Goal: Information Seeking & Learning: Learn about a topic

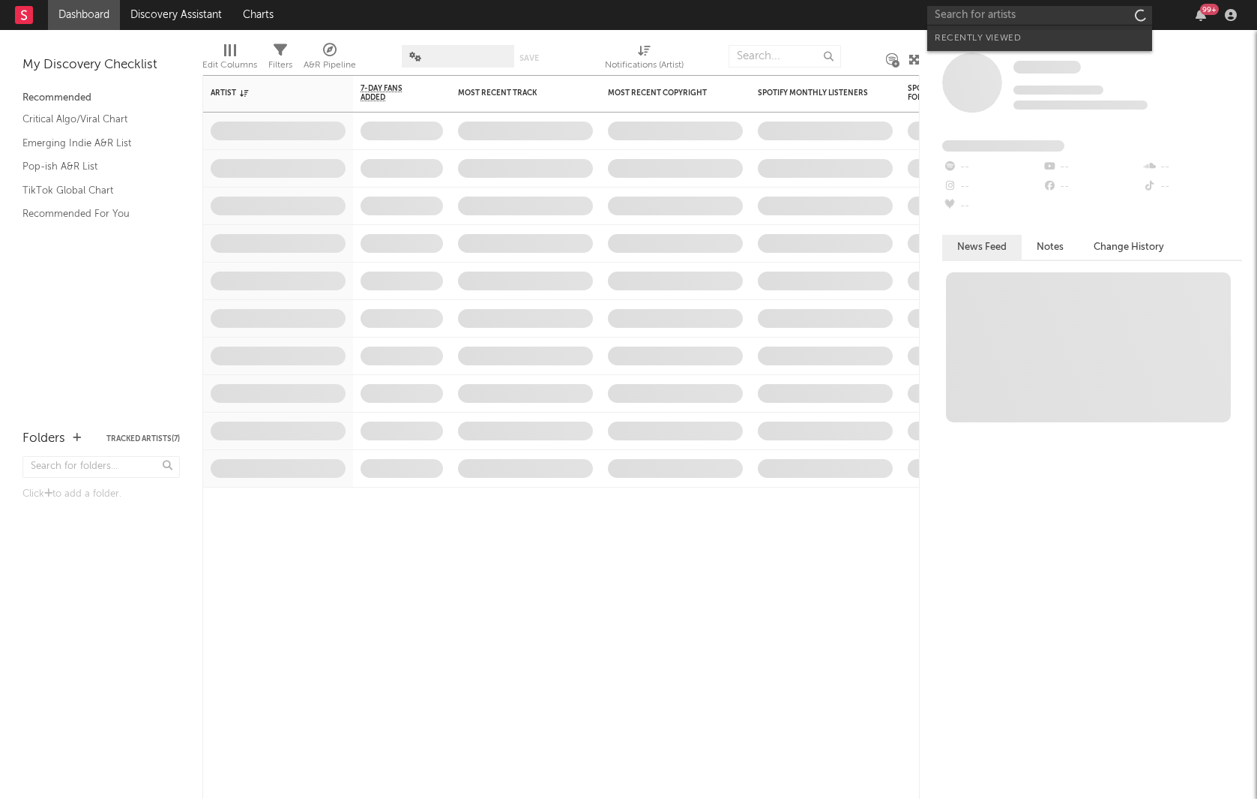
click at [963, 14] on input "text" at bounding box center [1039, 15] width 225 height 19
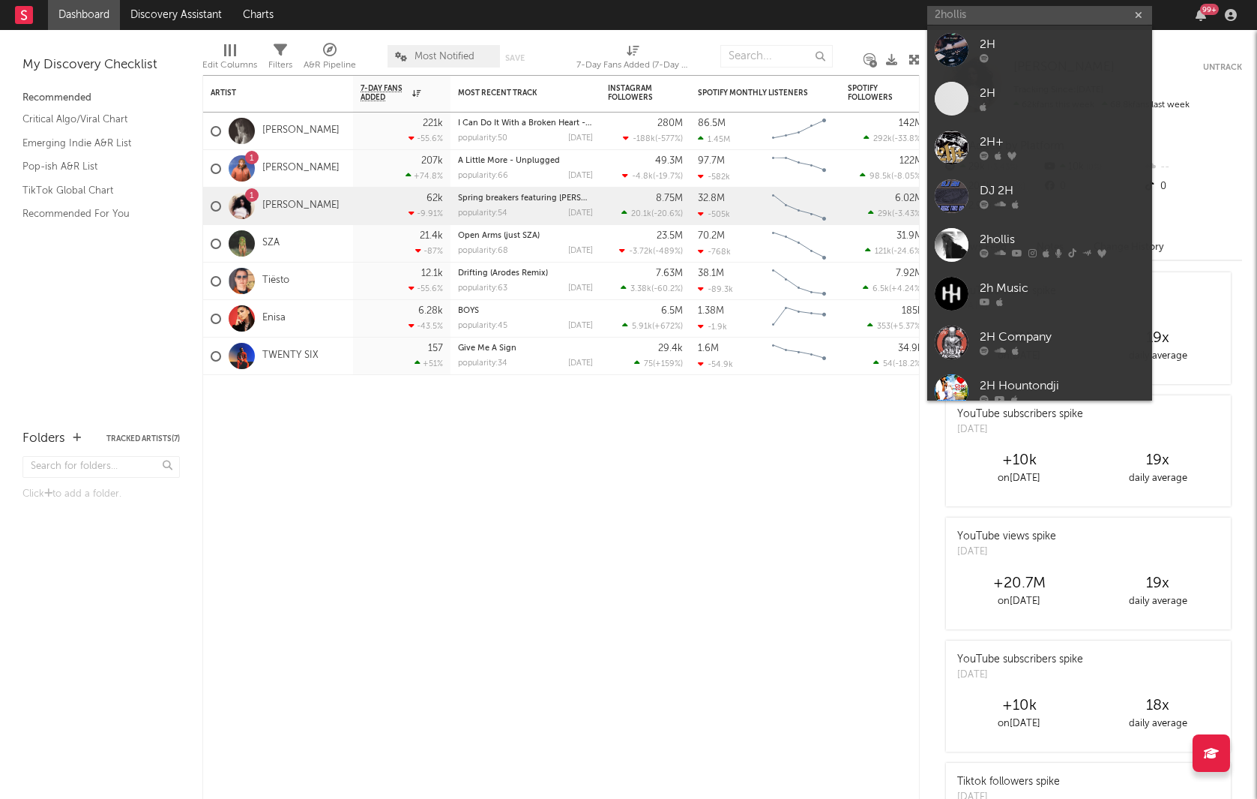
click at [977, 14] on input "2hollis" at bounding box center [1039, 15] width 225 height 19
type input "2hollis"
click at [1012, 254] on icon at bounding box center [1017, 253] width 10 height 9
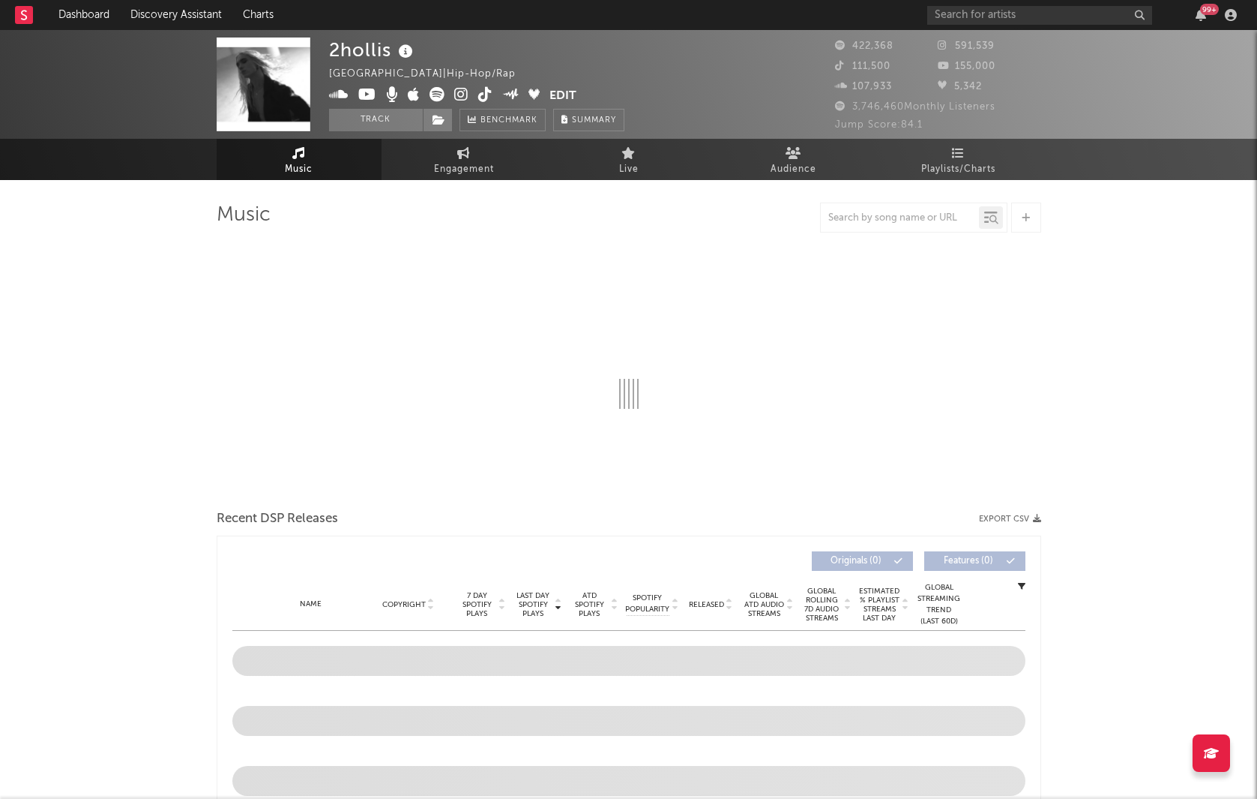
select select "6m"
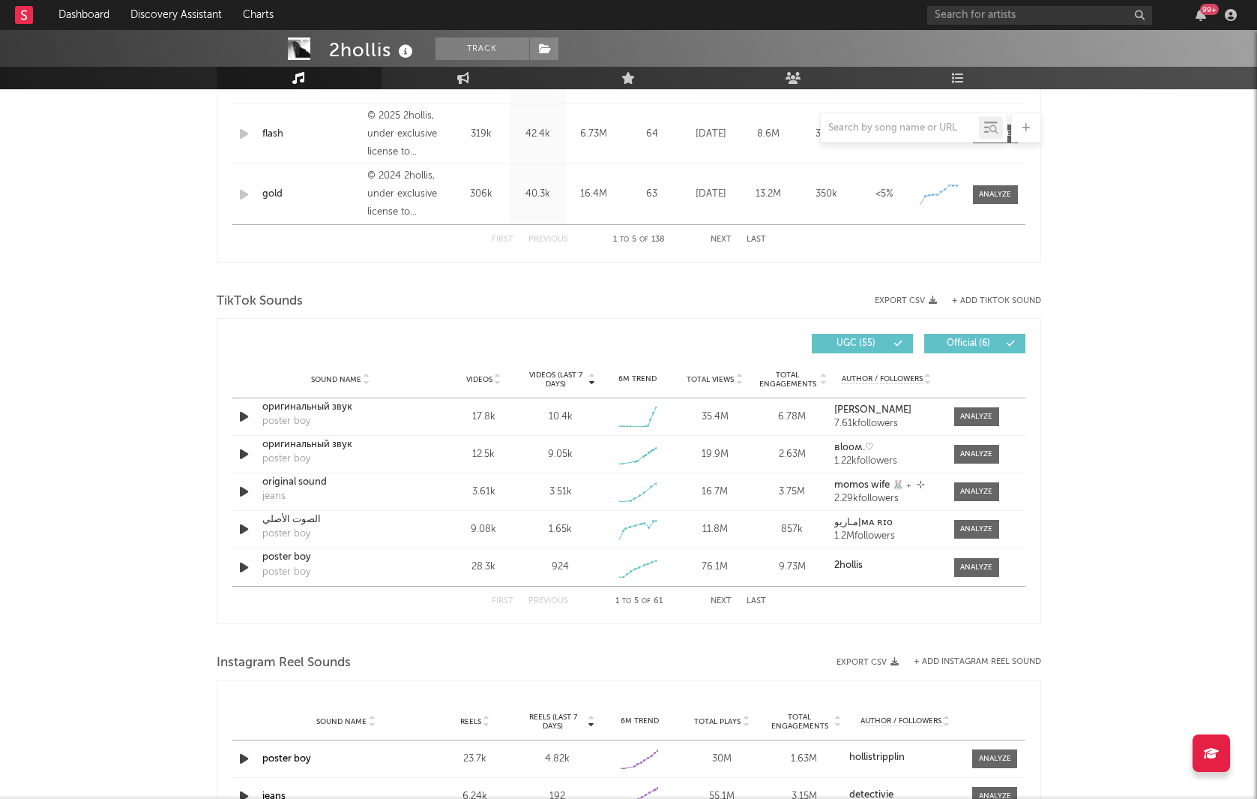
scroll to position [823, 0]
click at [244, 419] on icon "button" at bounding box center [244, 418] width 16 height 19
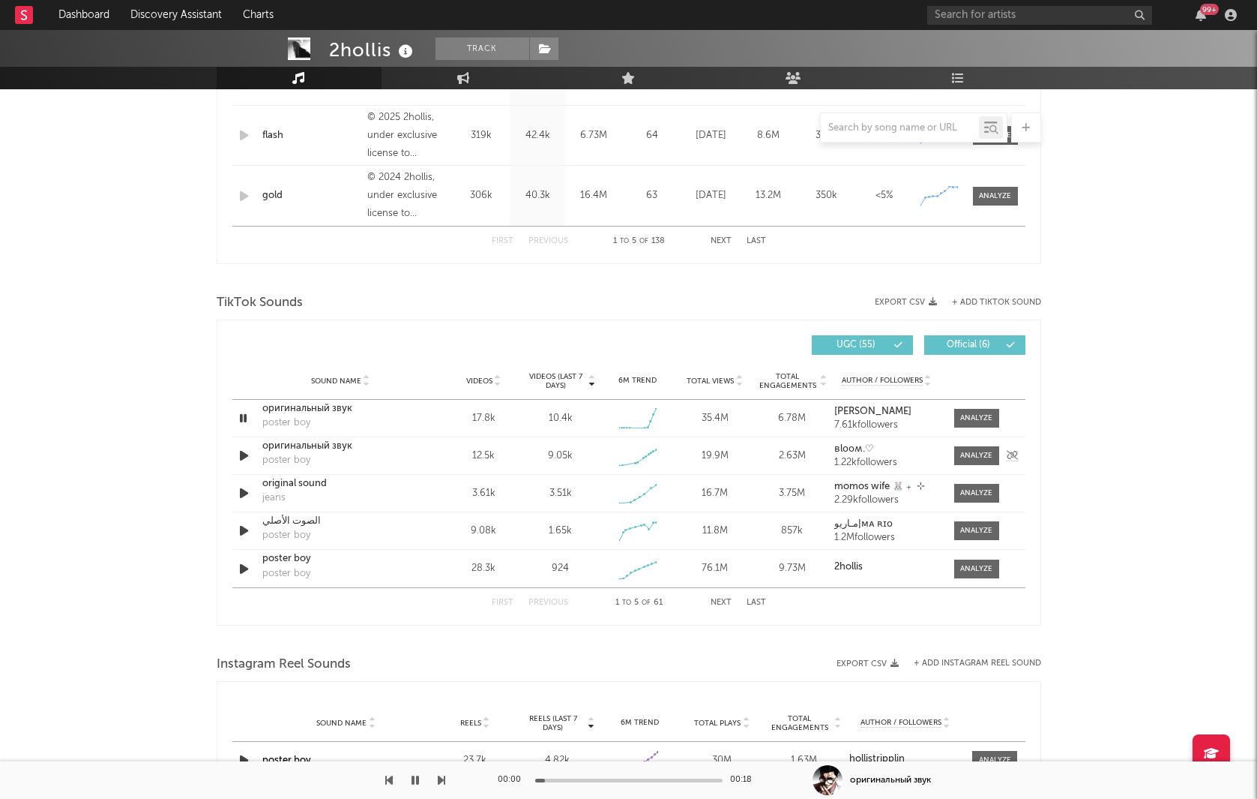
click at [249, 453] on icon "button" at bounding box center [244, 455] width 16 height 19
click at [241, 501] on icon "button" at bounding box center [244, 493] width 16 height 19
click at [241, 488] on icon "button" at bounding box center [243, 493] width 14 height 19
click at [241, 488] on icon "button" at bounding box center [244, 493] width 16 height 19
click at [241, 488] on icon "button" at bounding box center [243, 493] width 14 height 19
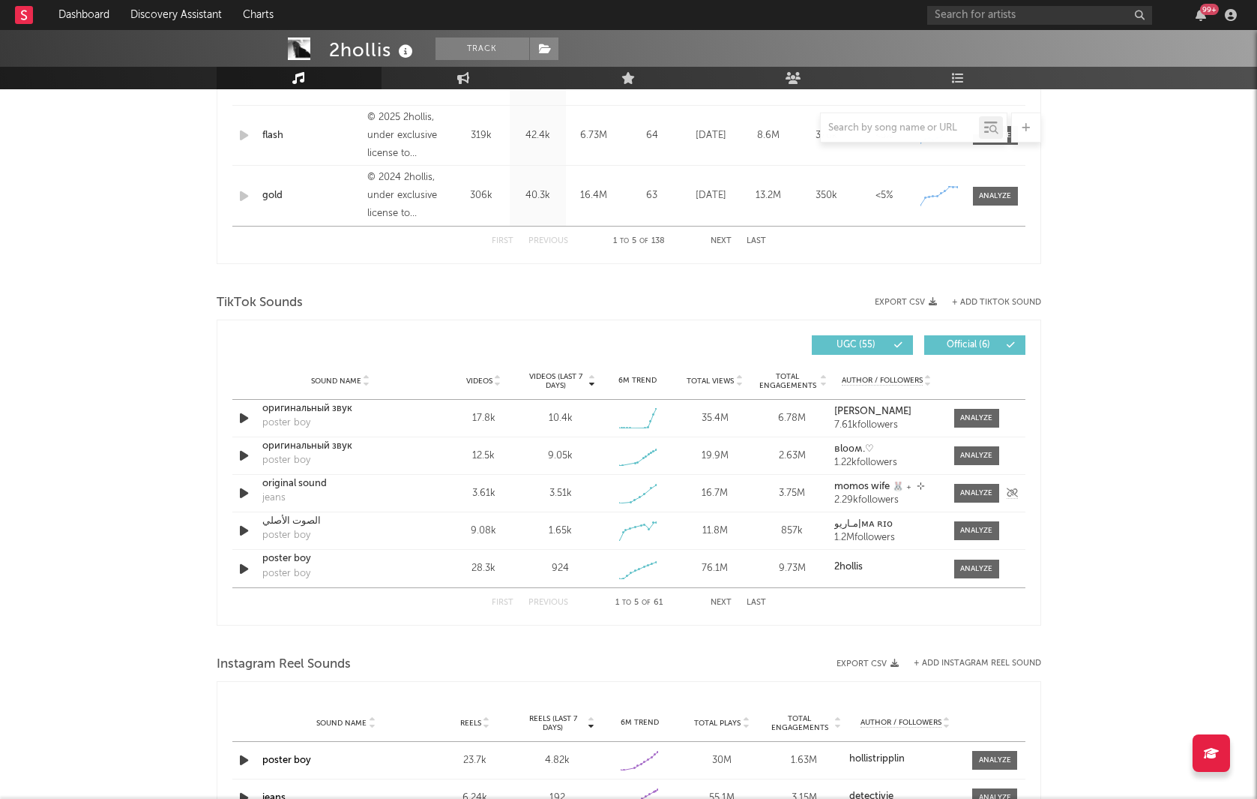
click at [241, 488] on icon "button" at bounding box center [244, 493] width 16 height 19
click at [241, 488] on icon "button" at bounding box center [243, 493] width 14 height 19
click at [718, 601] on button "Next" at bounding box center [721, 602] width 21 height 8
click at [246, 420] on icon "button" at bounding box center [244, 418] width 16 height 19
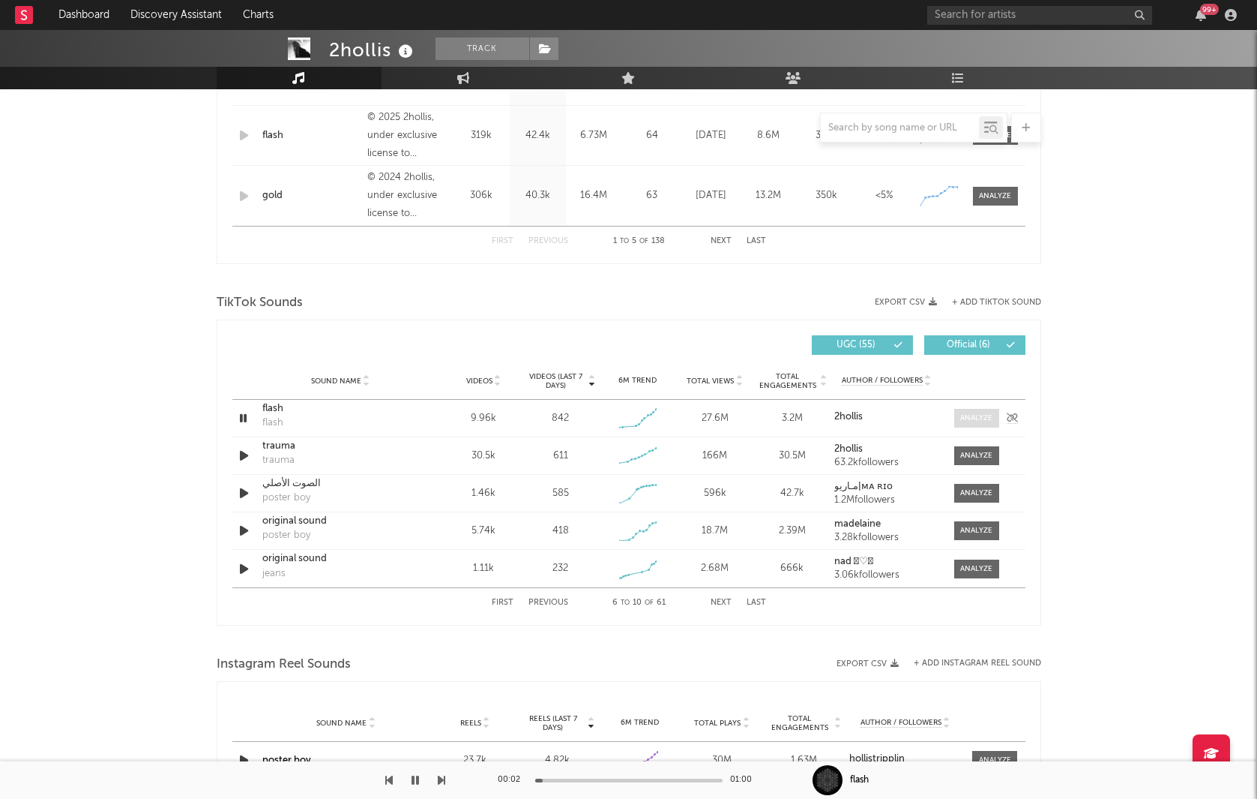
click at [969, 417] on div at bounding box center [976, 417] width 32 height 11
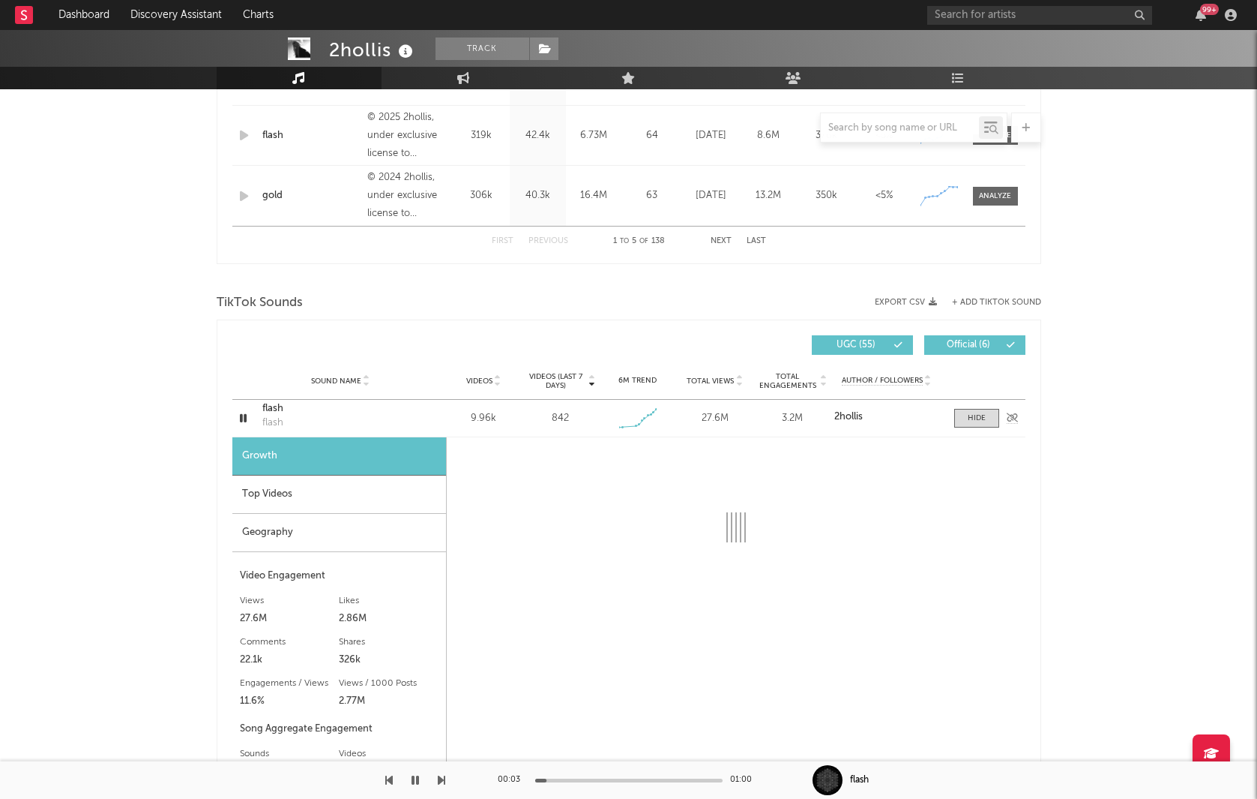
select select "1w"
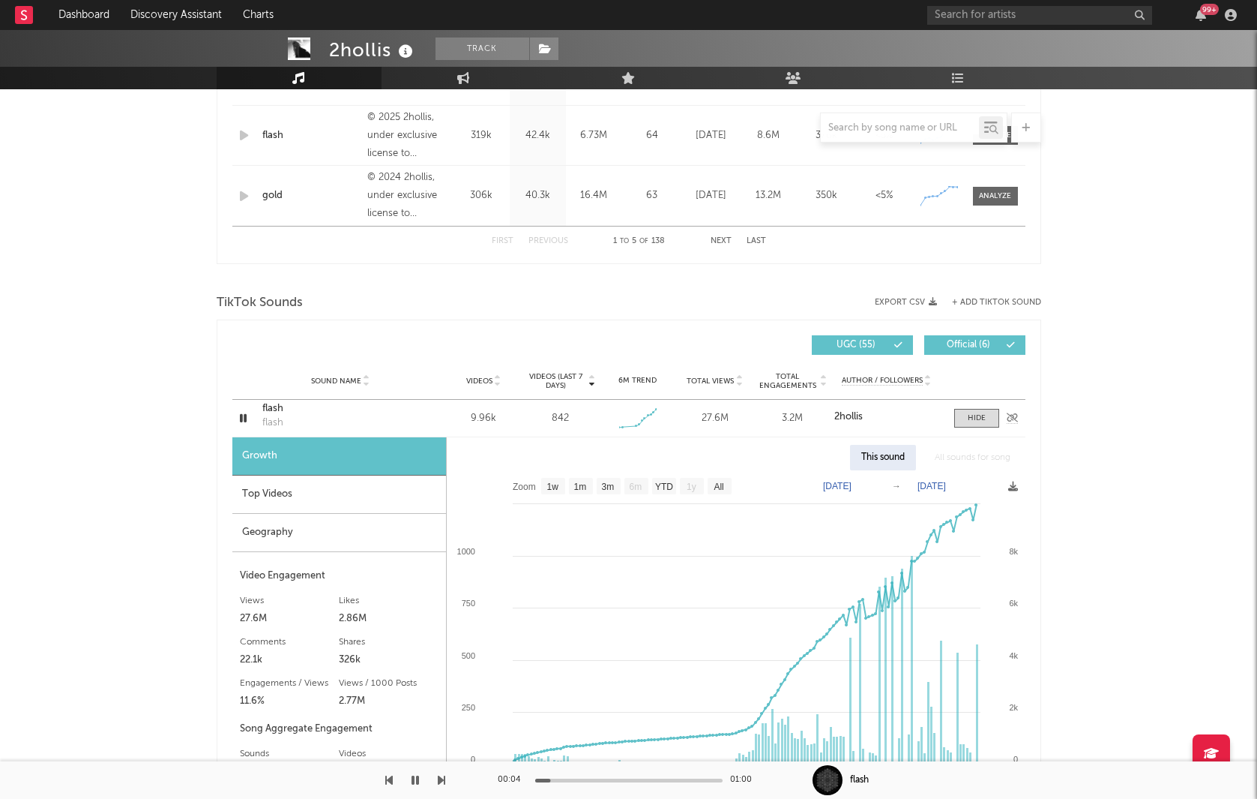
click at [242, 415] on icon "button" at bounding box center [243, 418] width 14 height 19
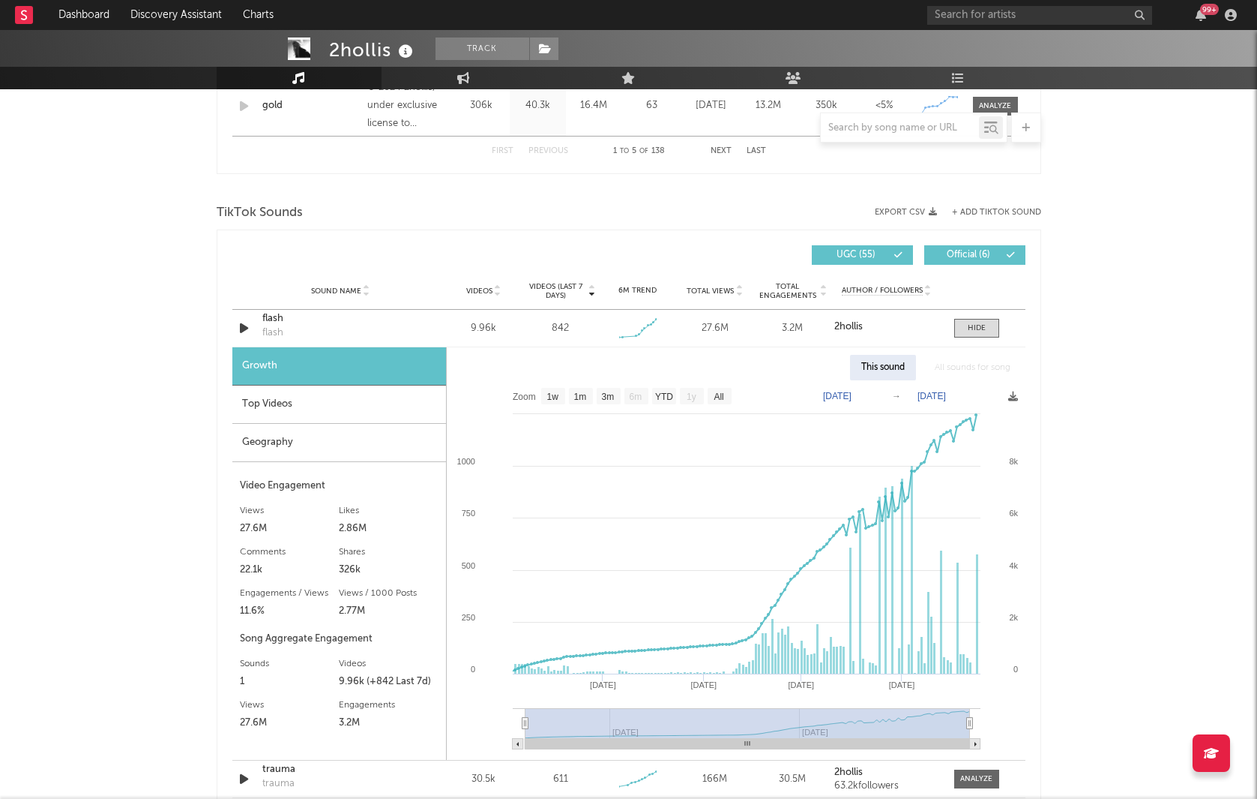
scroll to position [914, 0]
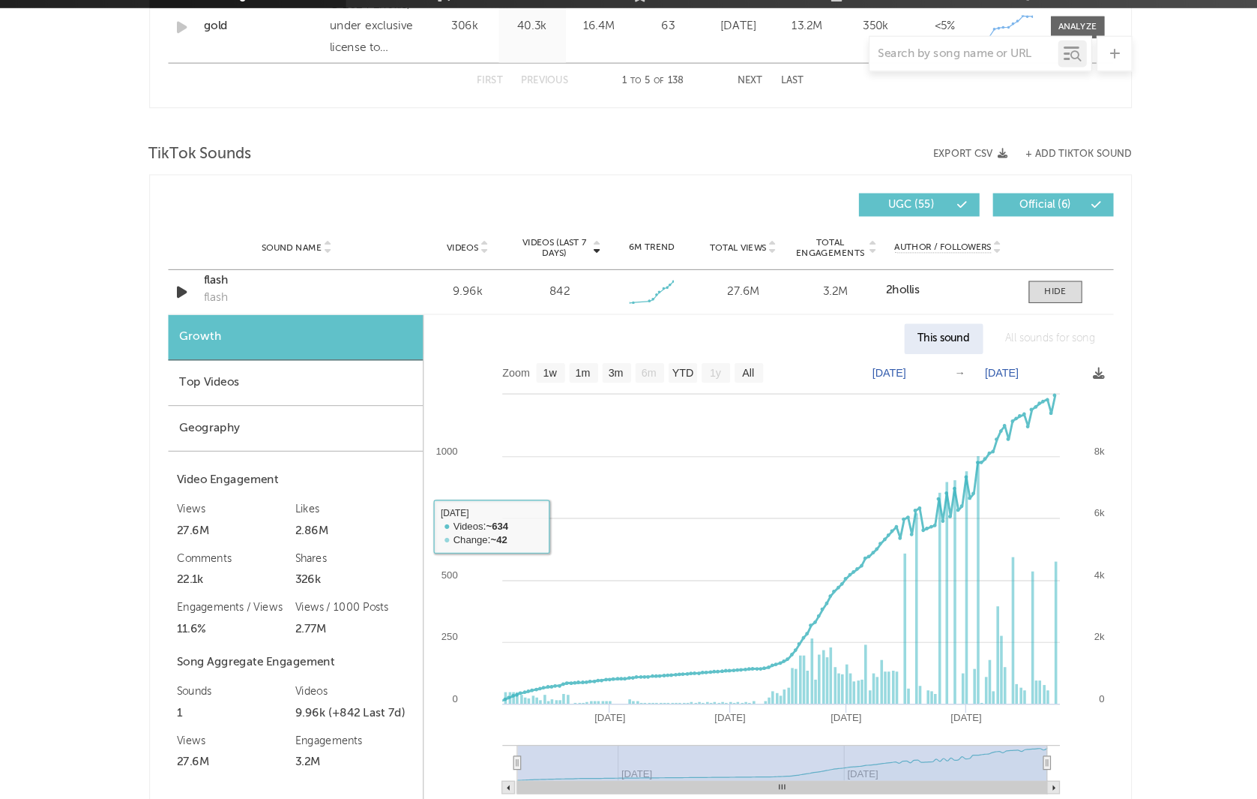
click at [355, 409] on div "Top Videos" at bounding box center [339, 404] width 214 height 38
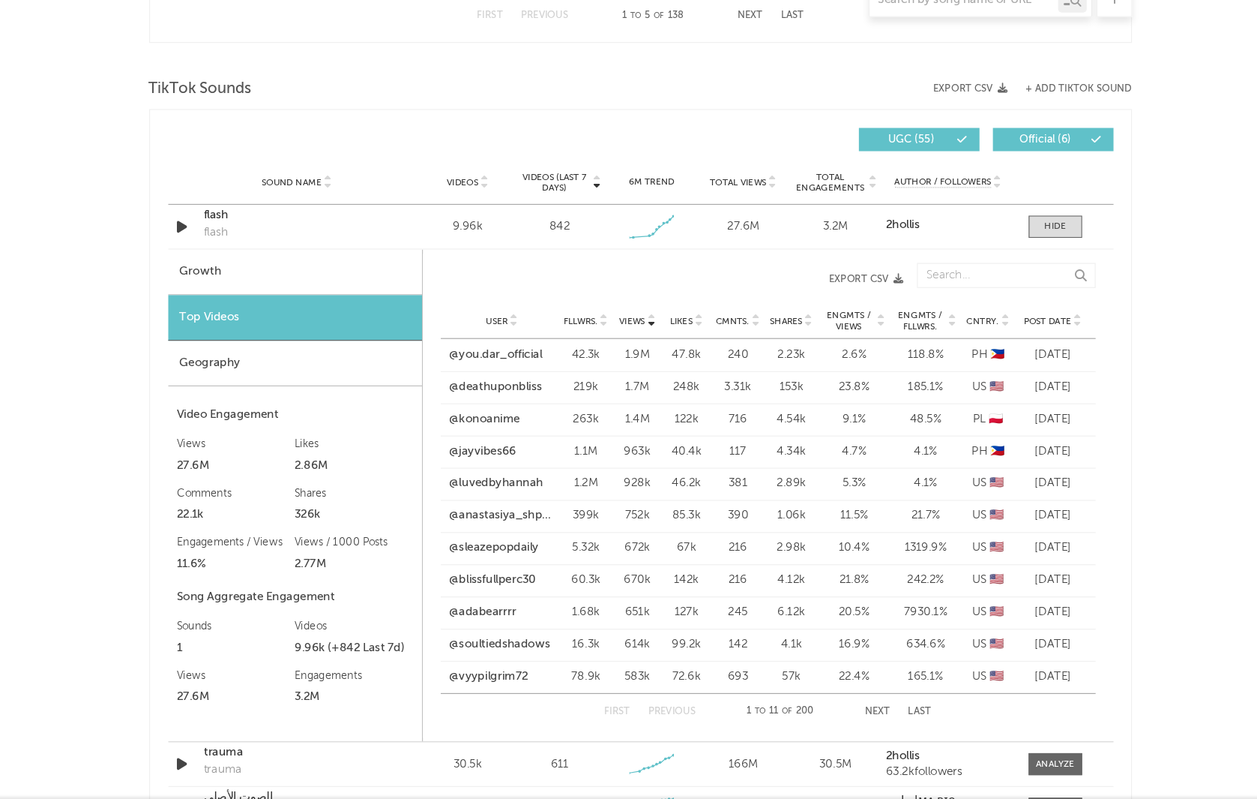
scroll to position [921, 0]
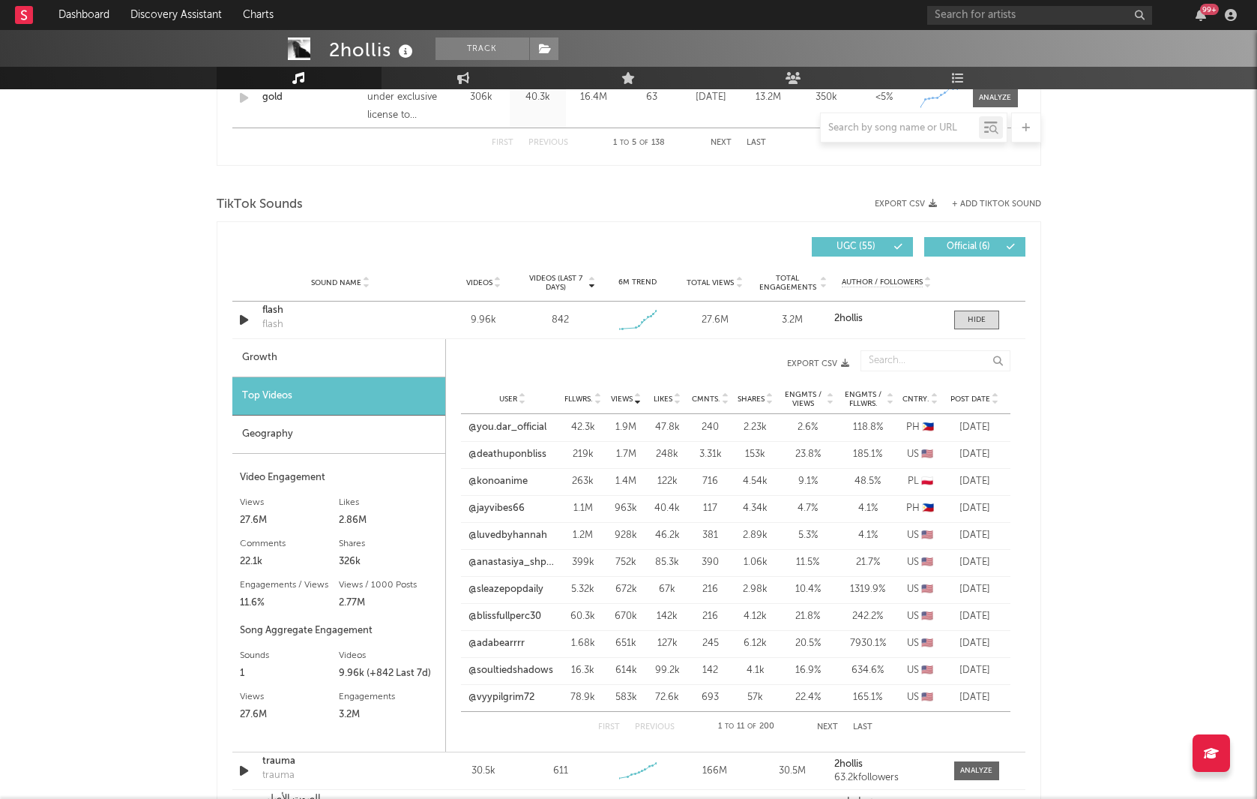
click at [718, 280] on span "Total Views" at bounding box center [710, 282] width 47 height 9
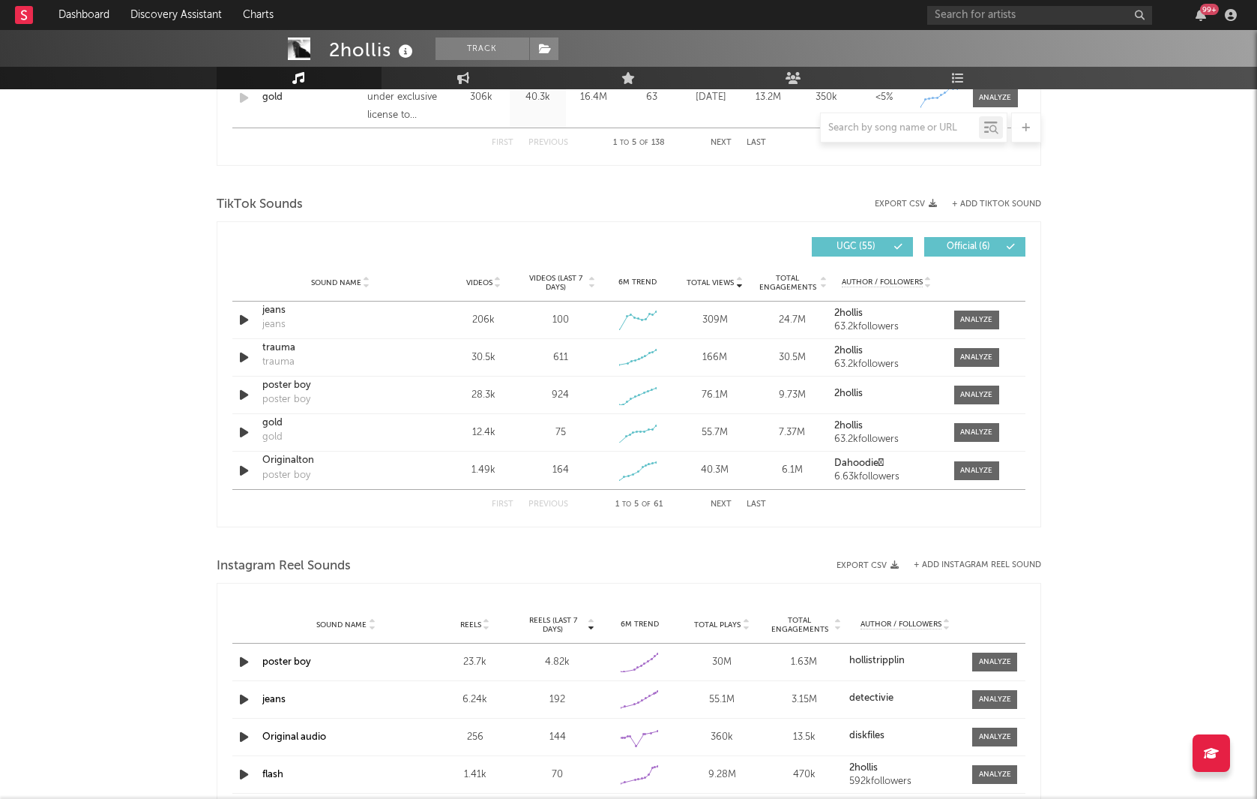
click at [725, 502] on button "Next" at bounding box center [721, 504] width 21 height 8
select select "1w"
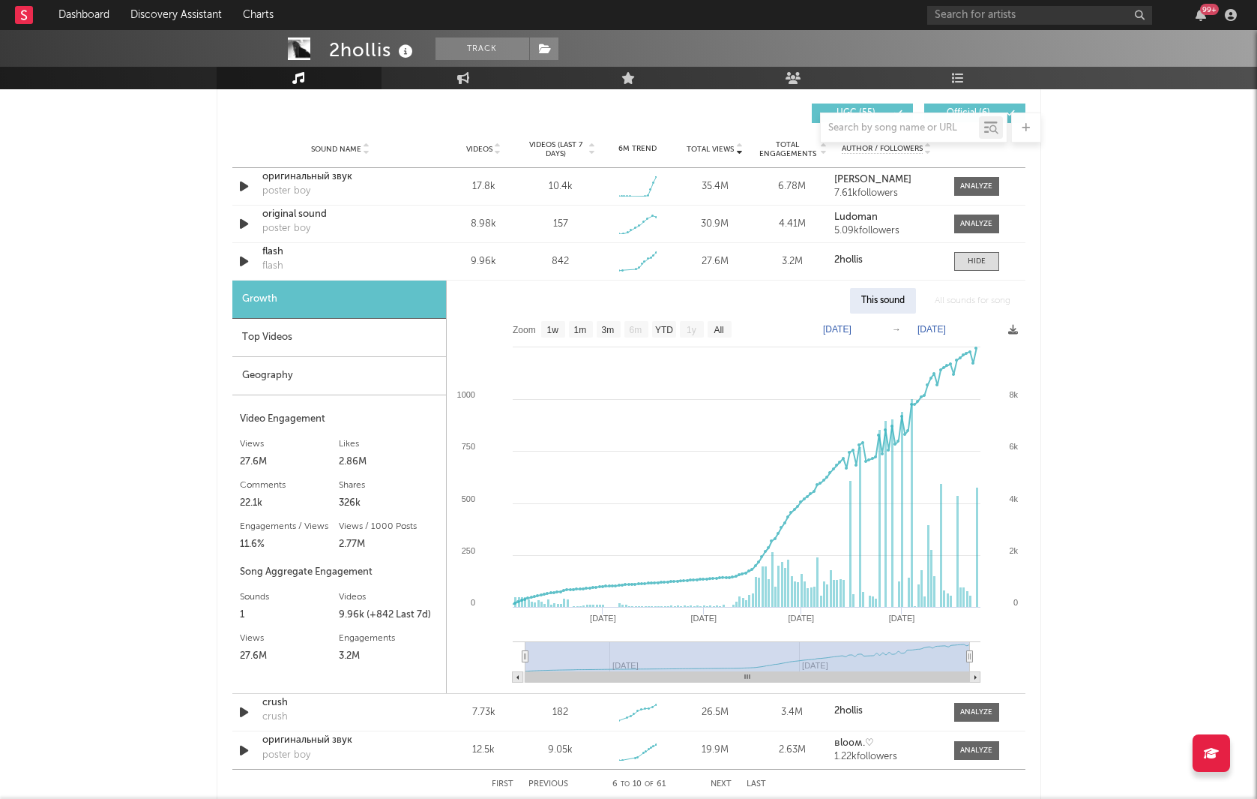
scroll to position [1058, 0]
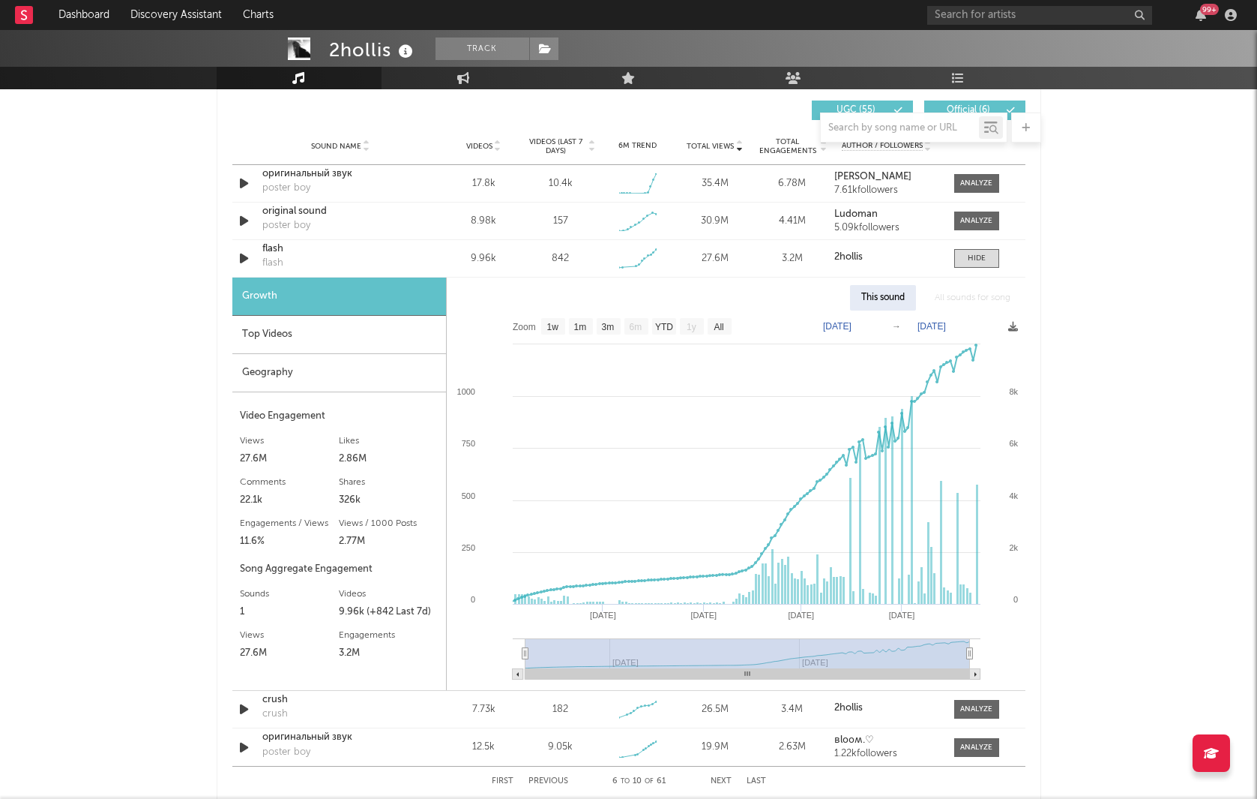
click at [328, 337] on div "Top Videos" at bounding box center [339, 335] width 214 height 38
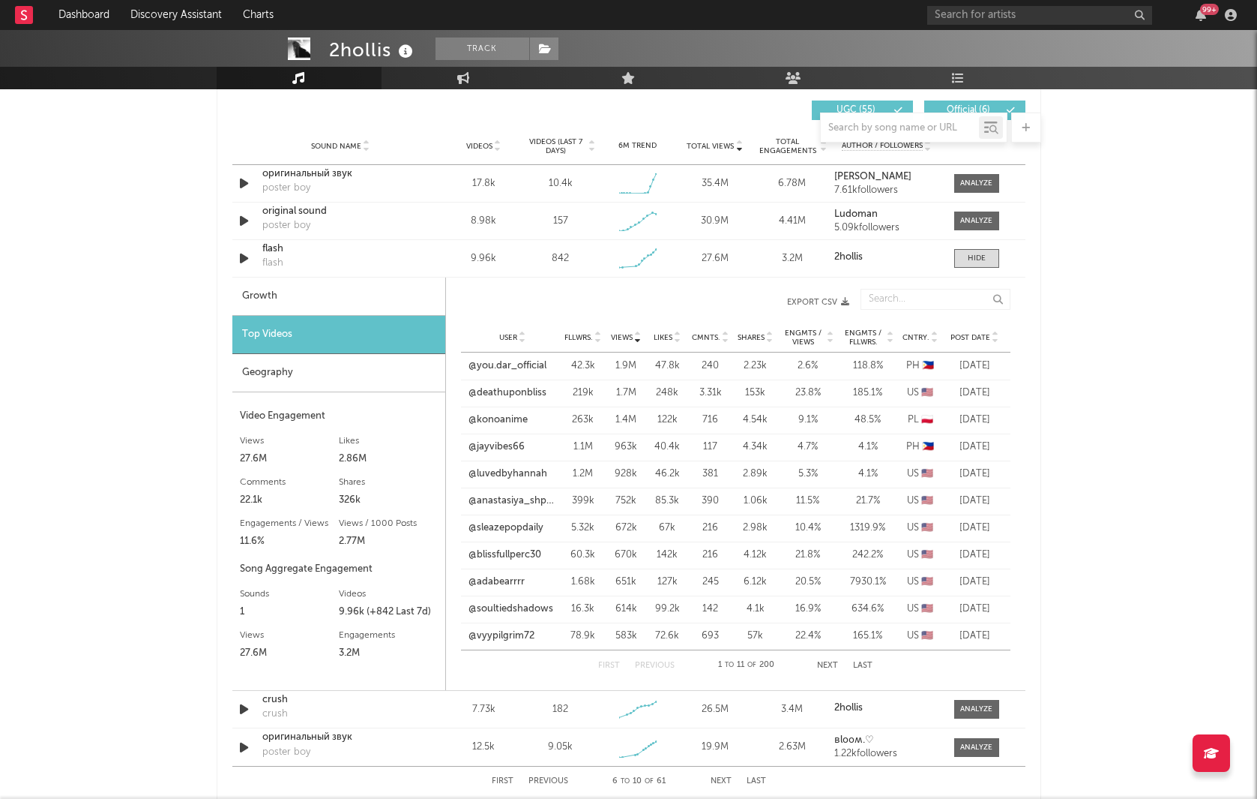
click at [979, 337] on span "Post Date" at bounding box center [971, 337] width 40 height 9
click at [501, 364] on link "@2qiyoku22" at bounding box center [496, 365] width 55 height 15
click at [493, 393] on link "@videlstan" at bounding box center [493, 392] width 49 height 15
click at [508, 414] on link "@themodh" at bounding box center [494, 419] width 50 height 15
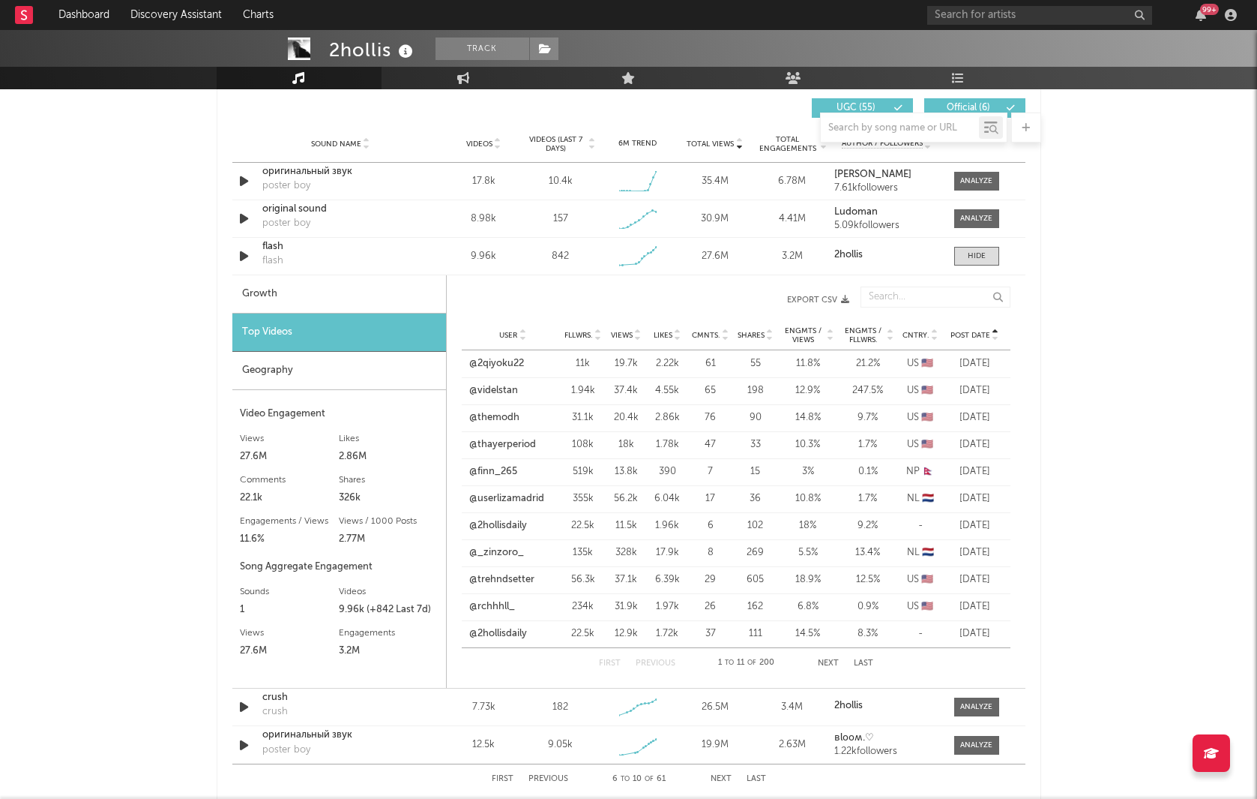
scroll to position [1069, 0]
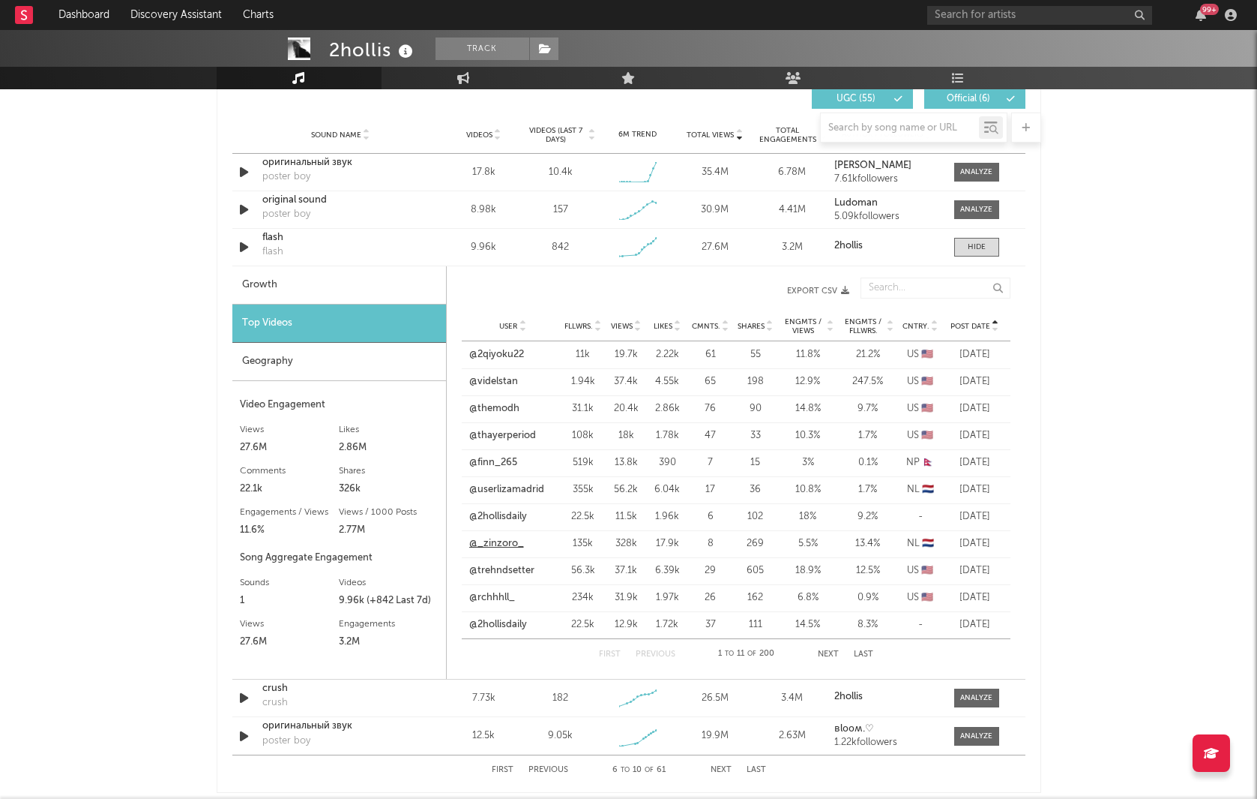
click at [497, 543] on link "@_zinzoro_" at bounding box center [496, 543] width 55 height 15
click at [826, 652] on button "Next" at bounding box center [828, 654] width 21 height 8
click at [521, 567] on link "@deathuponbliss" at bounding box center [508, 570] width 78 height 15
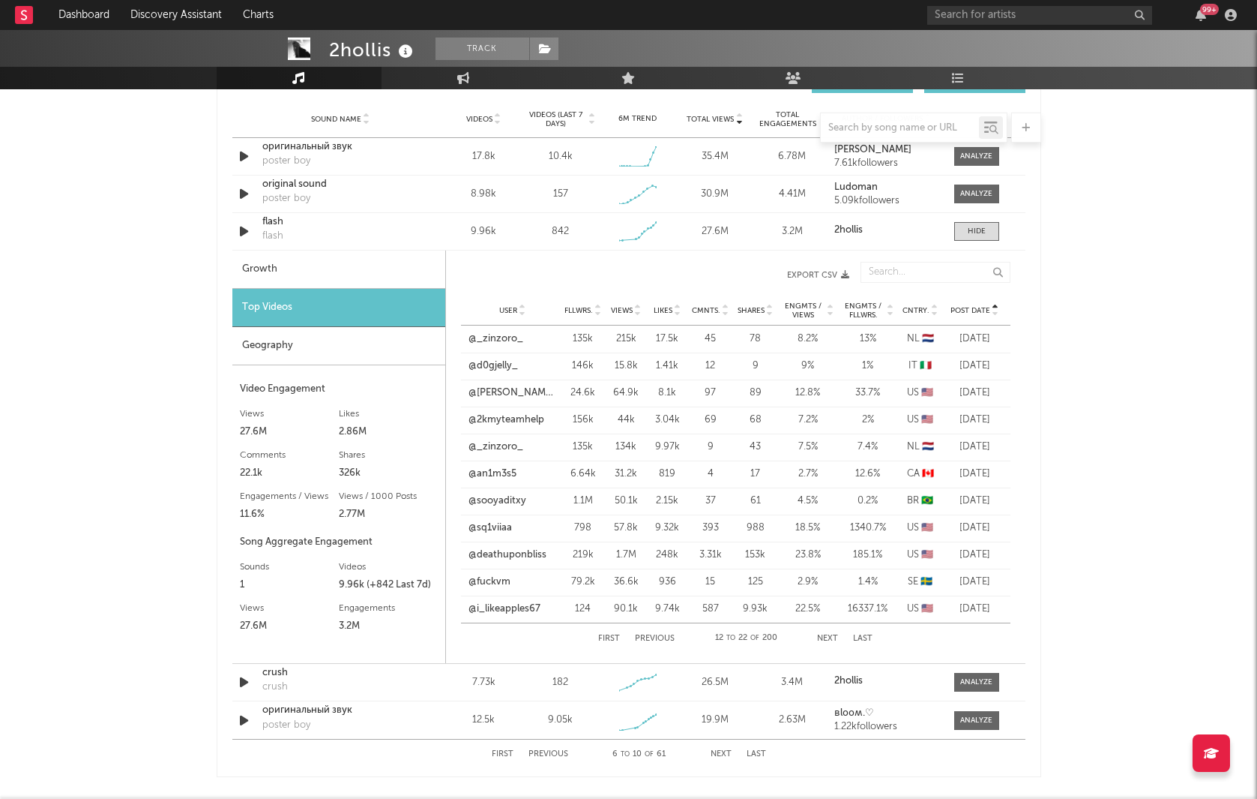
scroll to position [1086, 0]
click at [520, 604] on link "@i_likeapples67" at bounding box center [505, 607] width 72 height 15
click at [833, 633] on button "Next" at bounding box center [827, 637] width 21 height 8
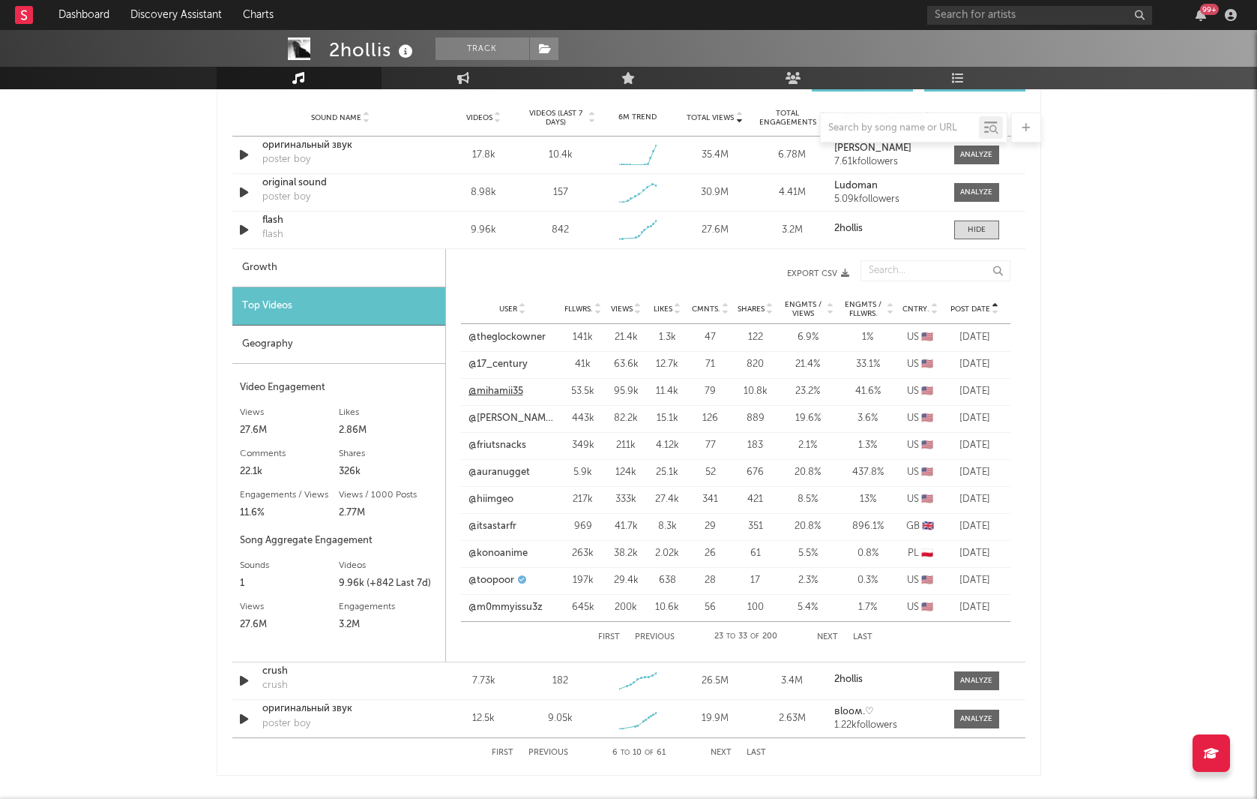
click at [506, 388] on link "@mihamii35" at bounding box center [496, 391] width 55 height 15
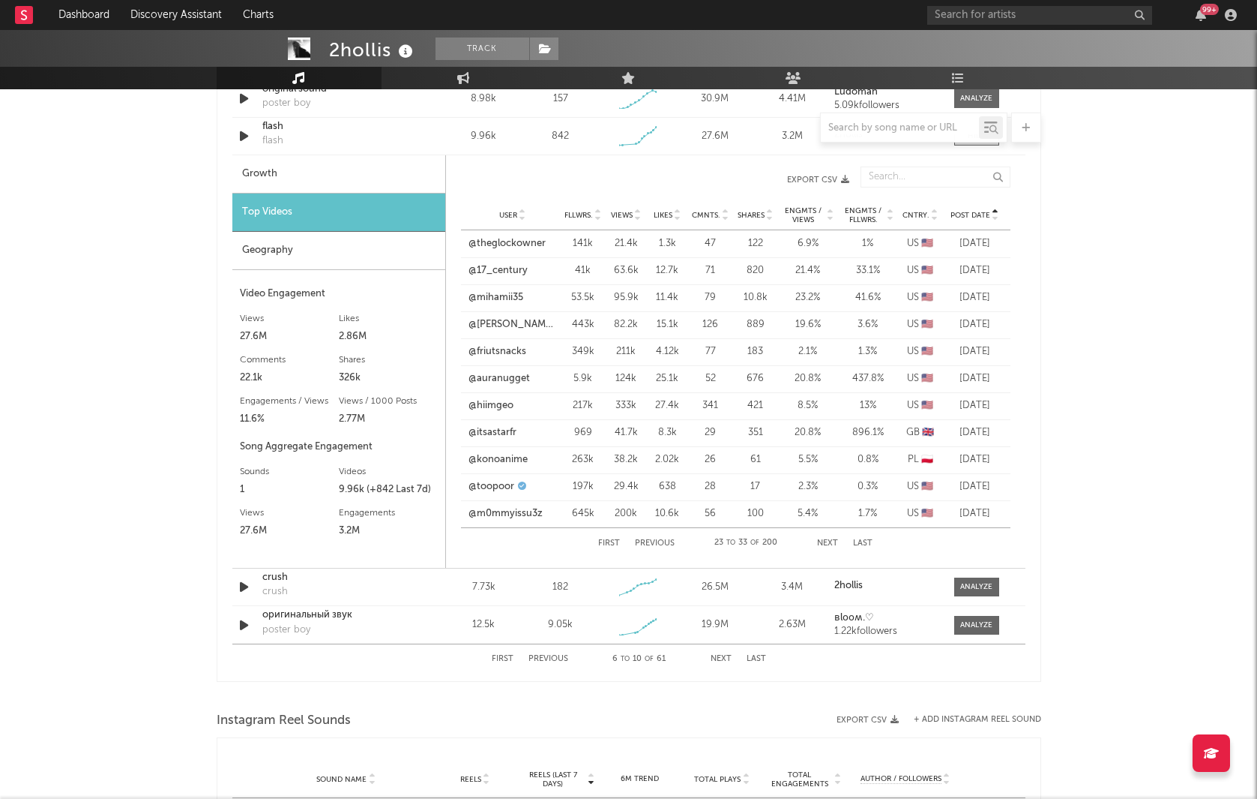
scroll to position [1181, 0]
click at [824, 541] on button "Next" at bounding box center [827, 542] width 21 height 8
click at [529, 402] on link "@blissfullperc30" at bounding box center [505, 404] width 73 height 15
click at [494, 378] on link "@kyr4_1ucu" at bounding box center [497, 377] width 56 height 15
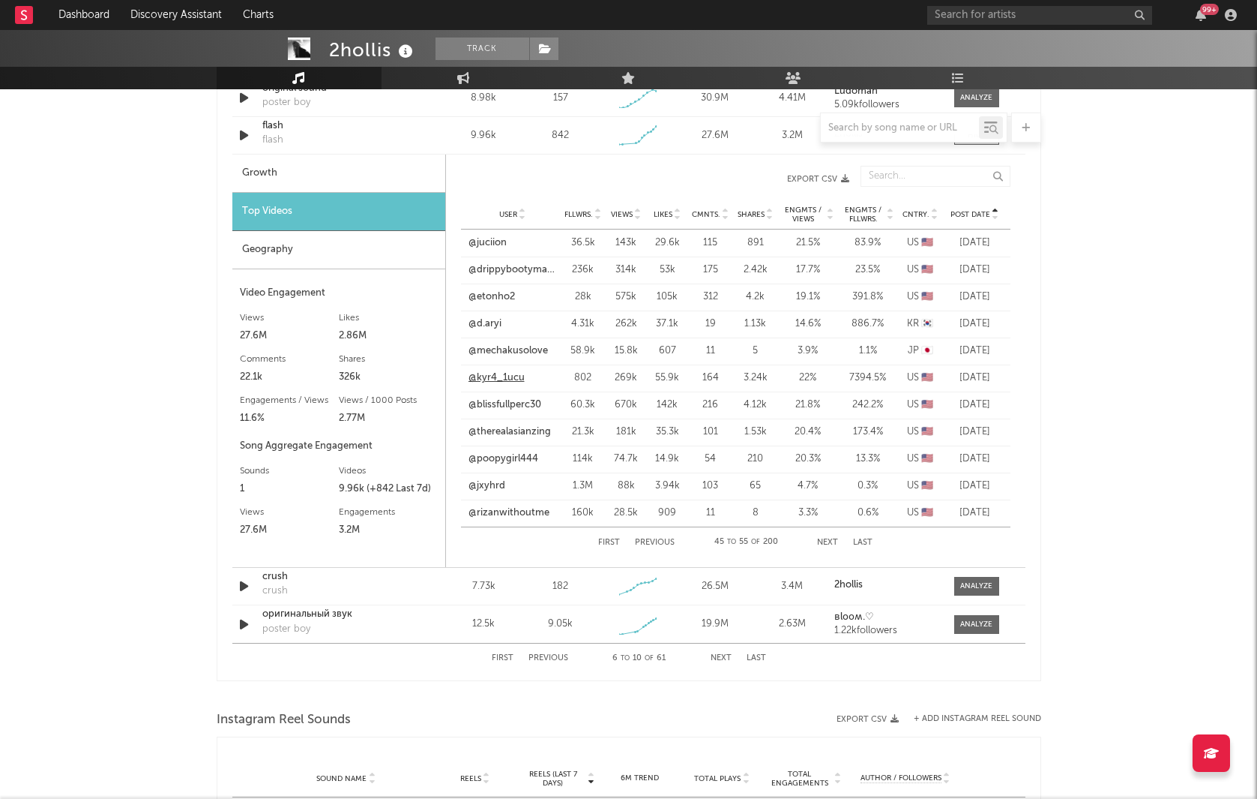
click at [514, 372] on link "@kyr4_1ucu" at bounding box center [497, 377] width 56 height 15
click at [494, 264] on link "@drippybootymaster1" at bounding box center [513, 269] width 88 height 15
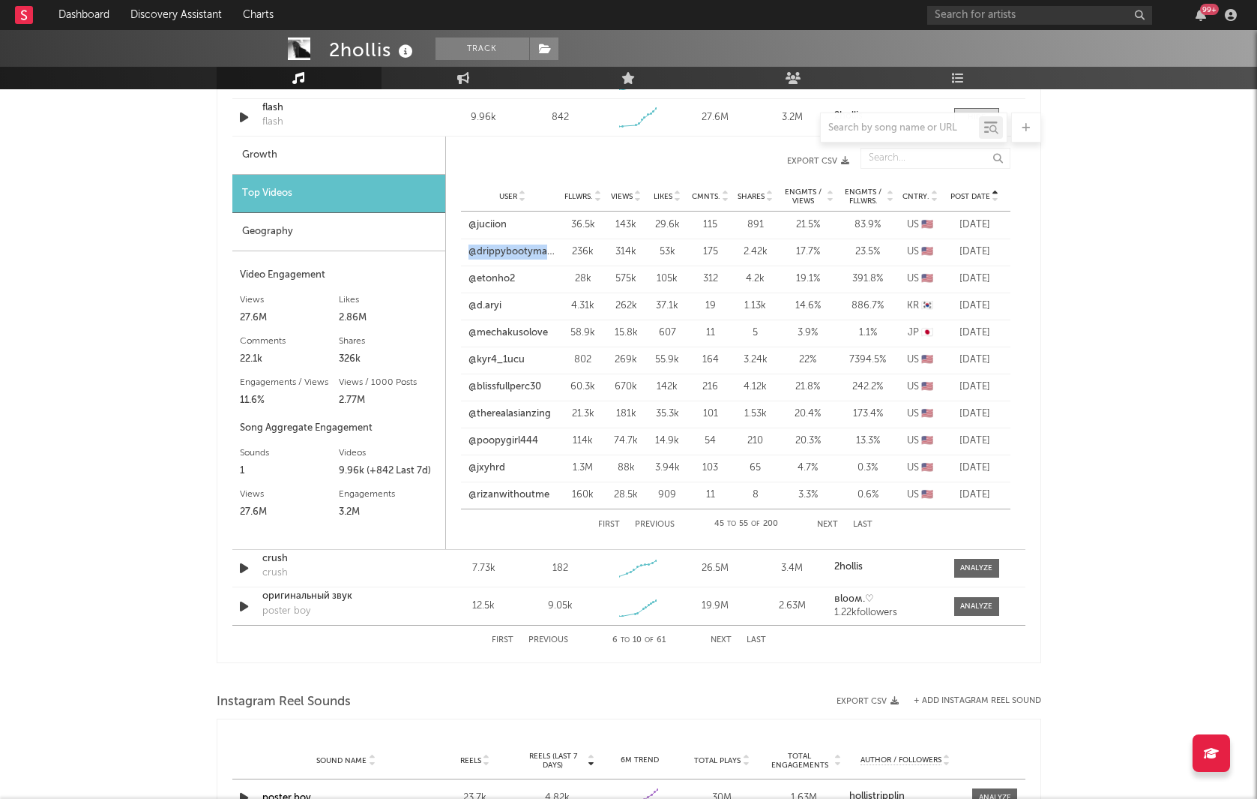
scroll to position [1200, 0]
click at [664, 522] on button "Previous" at bounding box center [655, 524] width 40 height 8
click at [527, 491] on link "@emilykelavos" at bounding box center [502, 494] width 66 height 15
click at [515, 463] on link "@alissaviolet" at bounding box center [497, 467] width 57 height 15
click at [515, 411] on link "@favtallblonde" at bounding box center [502, 413] width 67 height 15
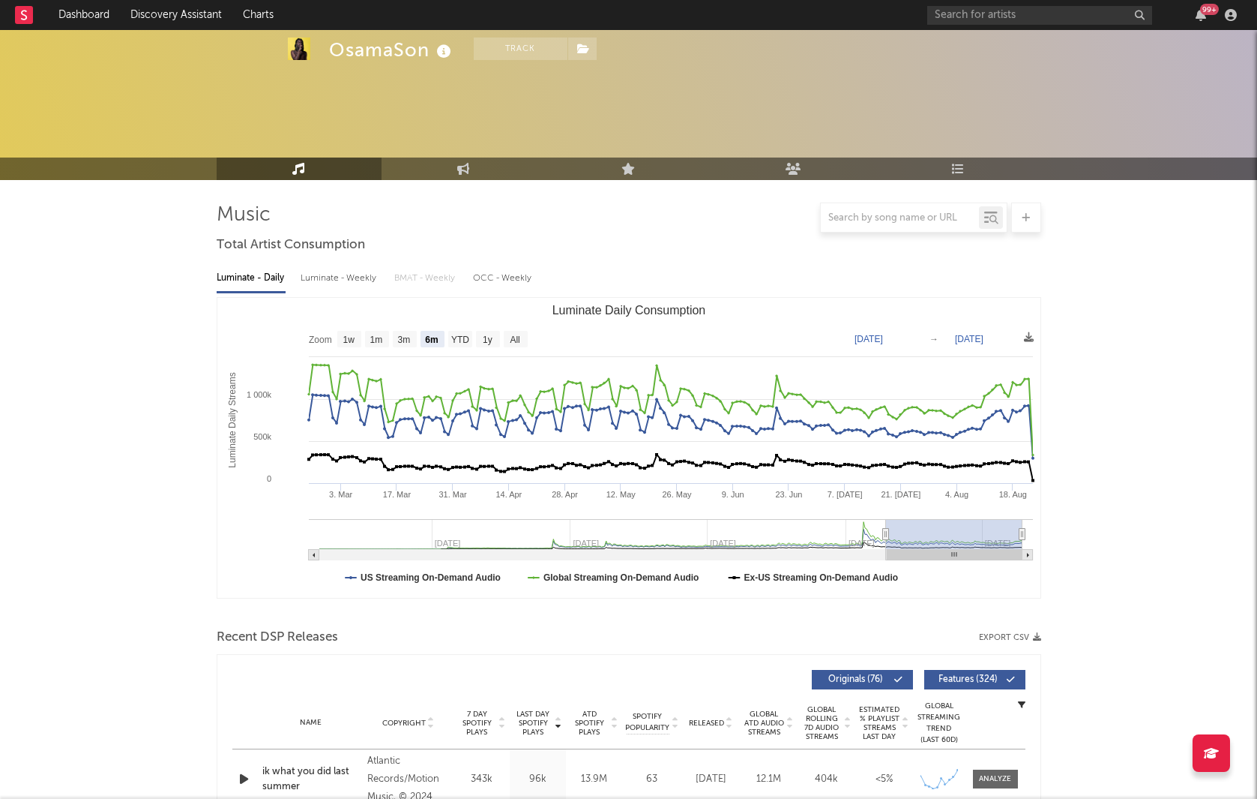
select select "6m"
